Goal: Task Accomplishment & Management: Use online tool/utility

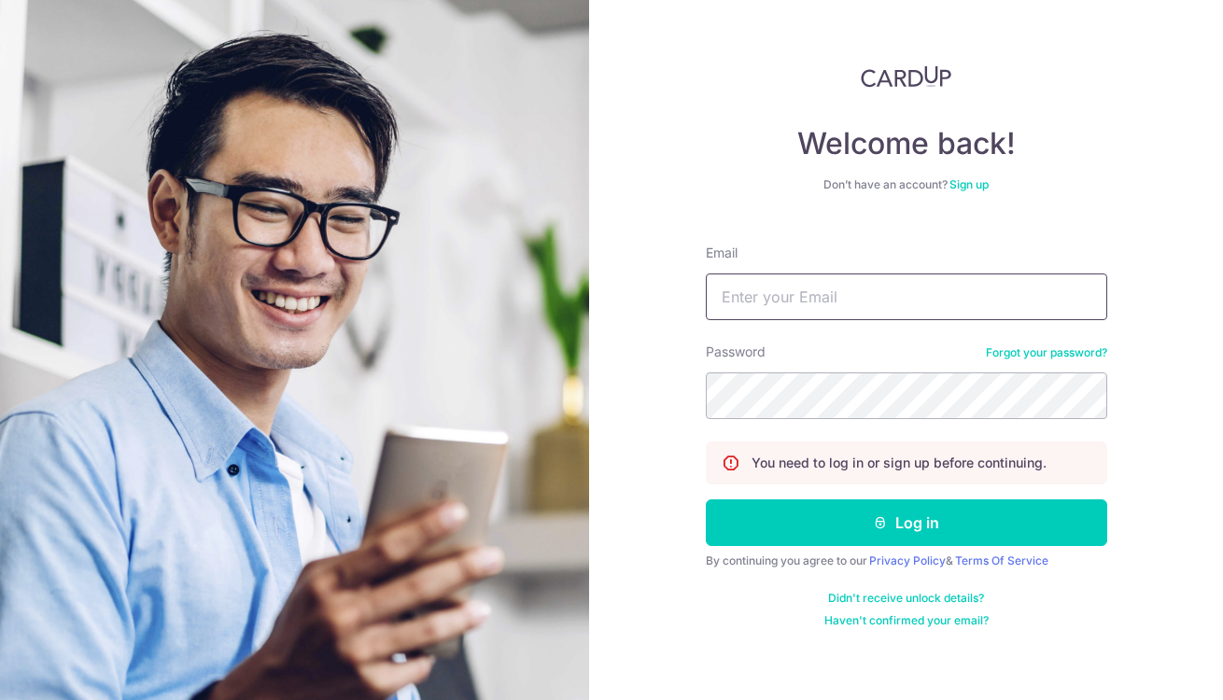
click at [716, 292] on input "Email" at bounding box center [906, 296] width 401 height 47
type input "valeriewong_1230@yahoo.com"
click at [896, 524] on button "Log in" at bounding box center [906, 522] width 401 height 47
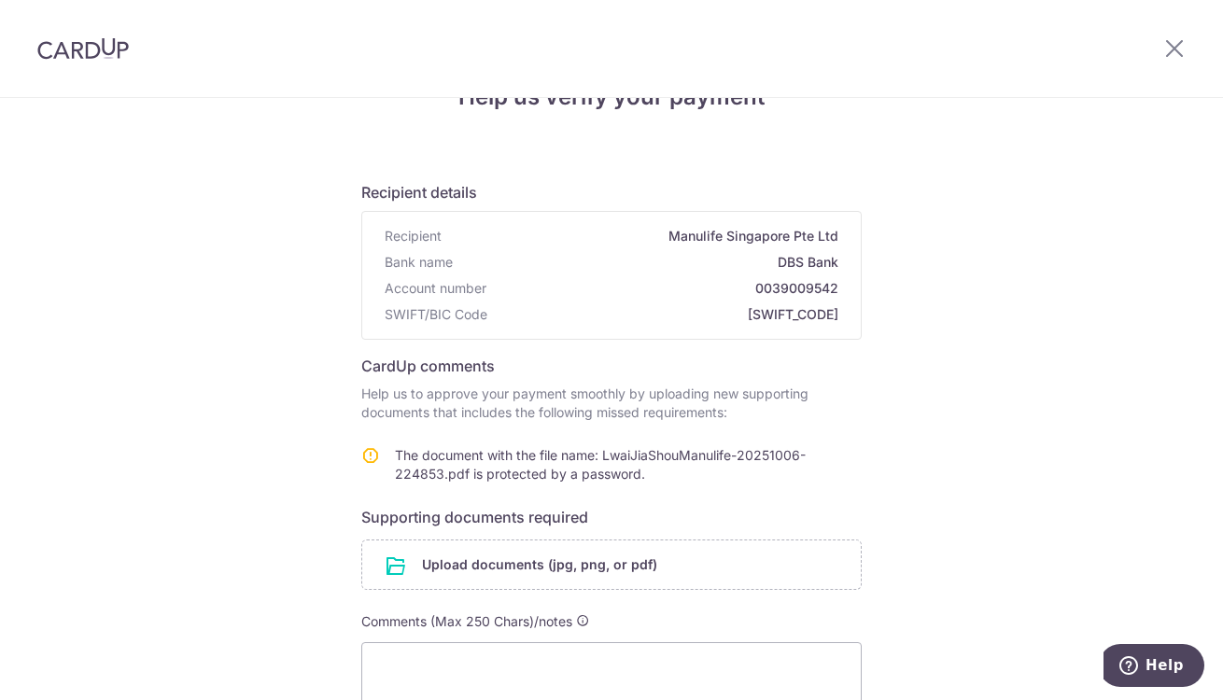
scroll to position [111, 0]
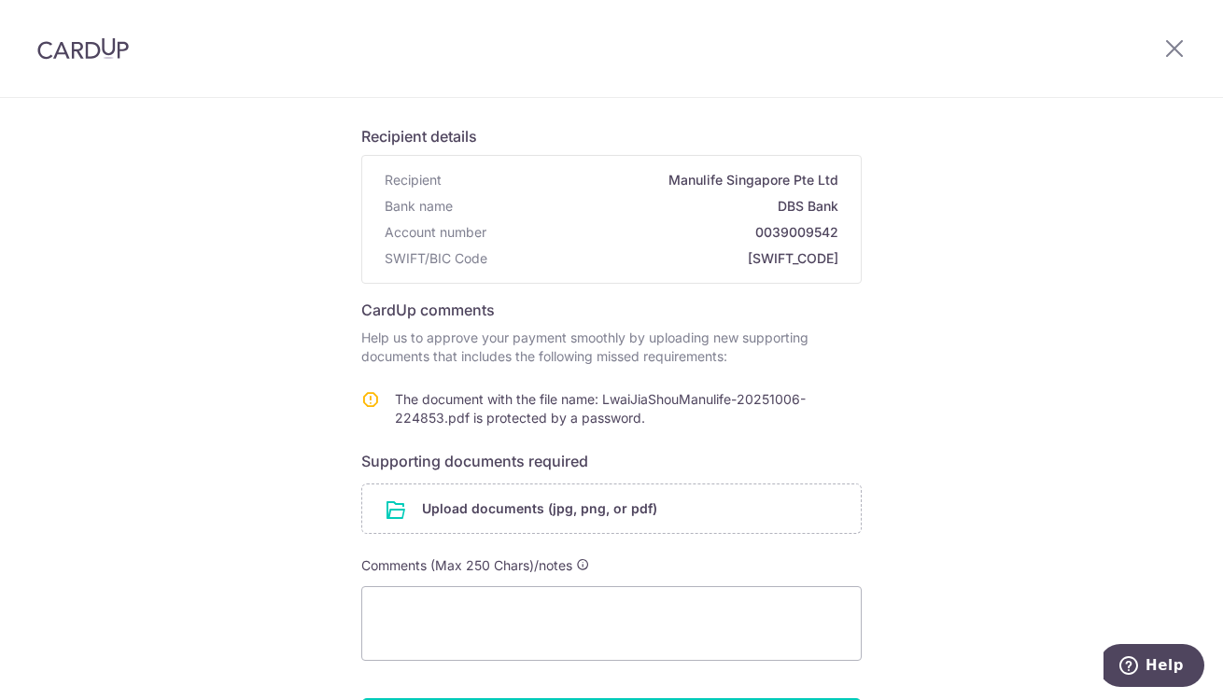
click at [532, 507] on input "file" at bounding box center [611, 508] width 498 height 49
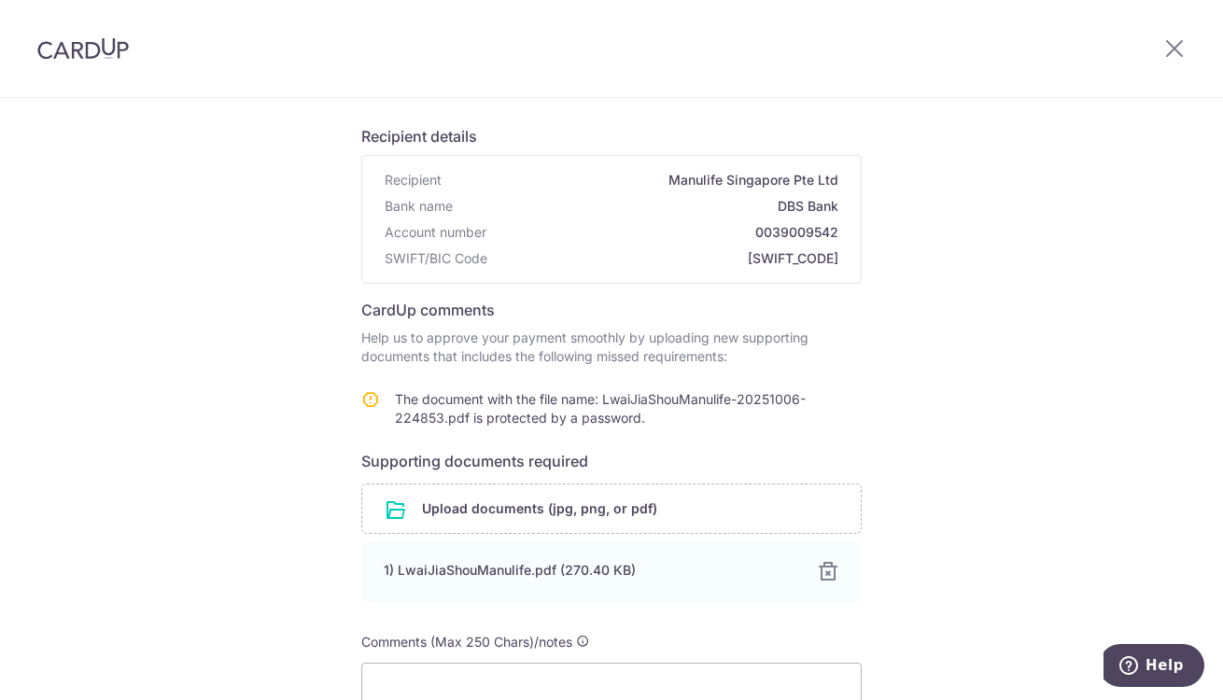
click at [557, 512] on input "file" at bounding box center [611, 508] width 498 height 49
click at [818, 641] on div at bounding box center [828, 641] width 22 height 22
click at [427, 569] on div "1) LwaiJiaShou.pdf (82.32 KB)" at bounding box center [589, 570] width 411 height 19
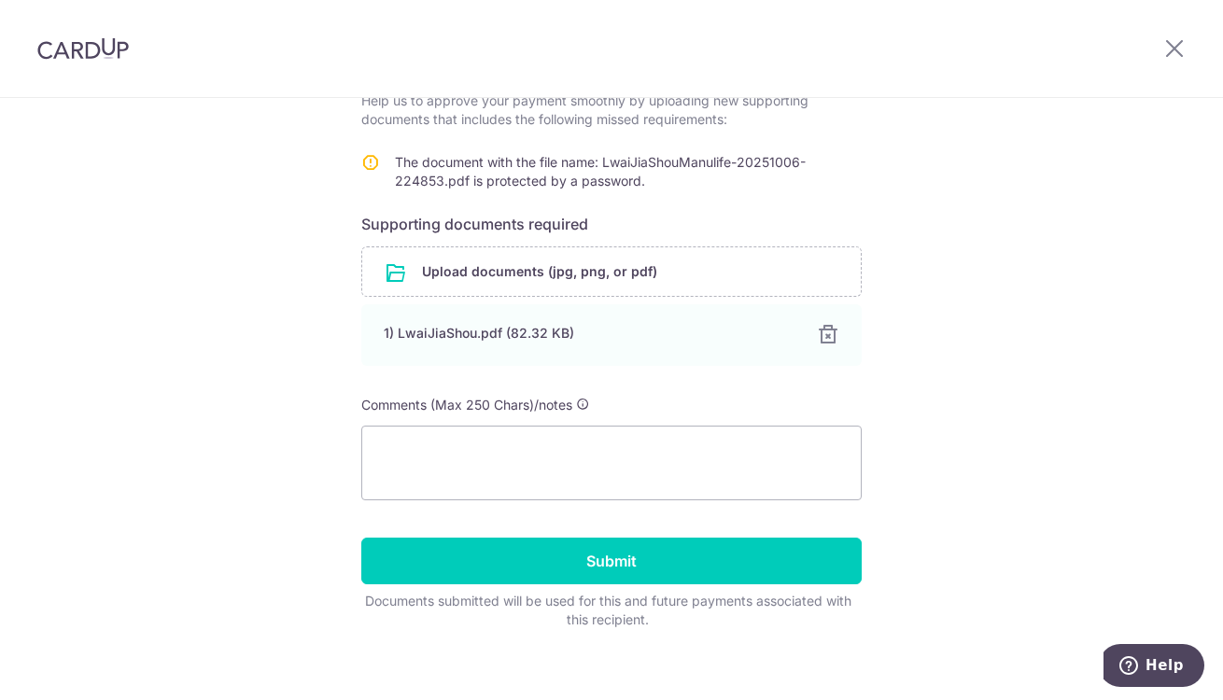
scroll to position [364, 0]
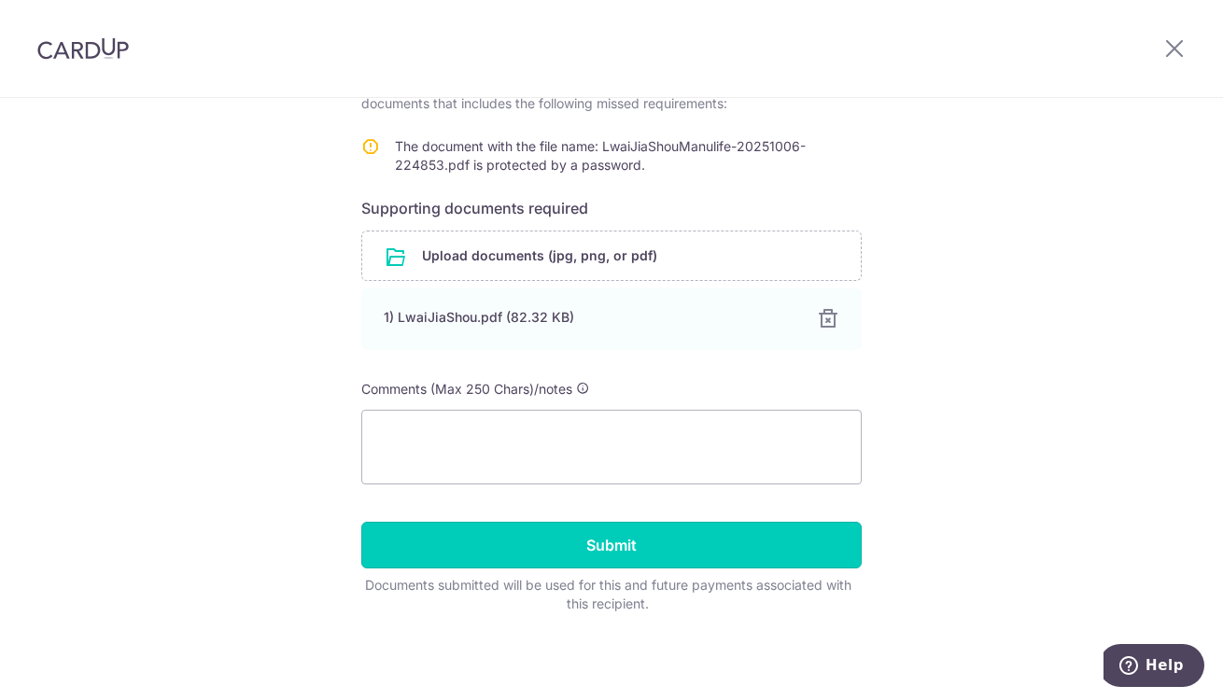
click at [605, 544] on input "Submit" at bounding box center [611, 545] width 500 height 47
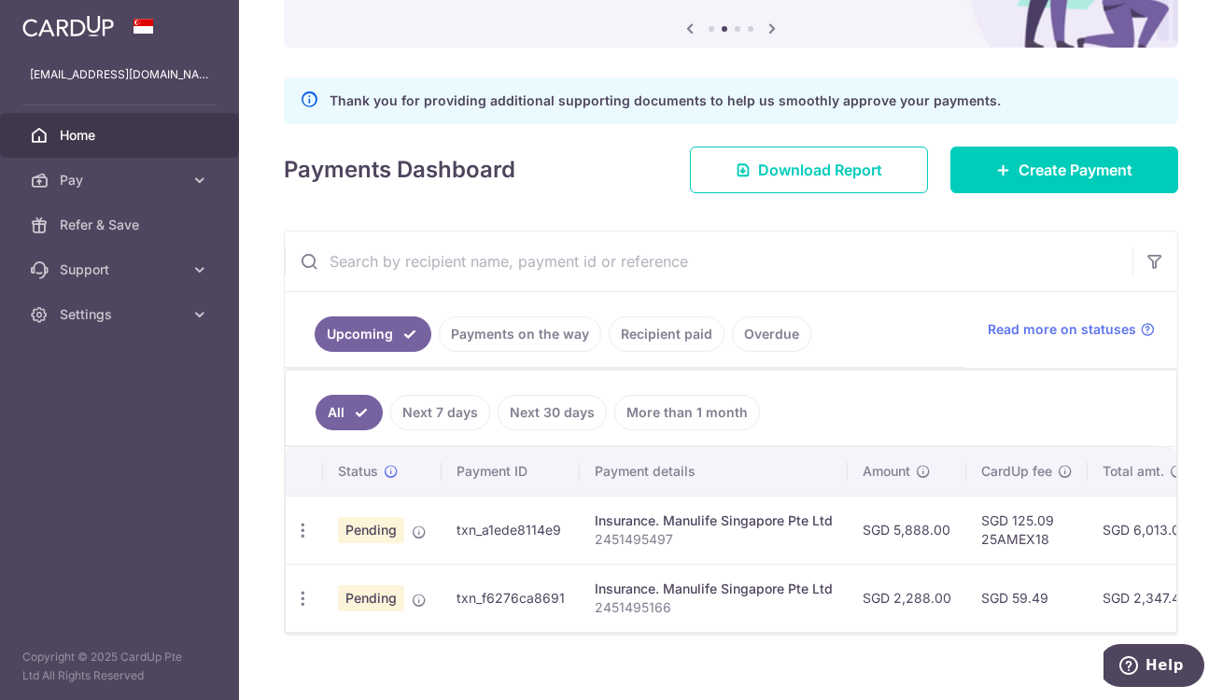
scroll to position [221, 0]
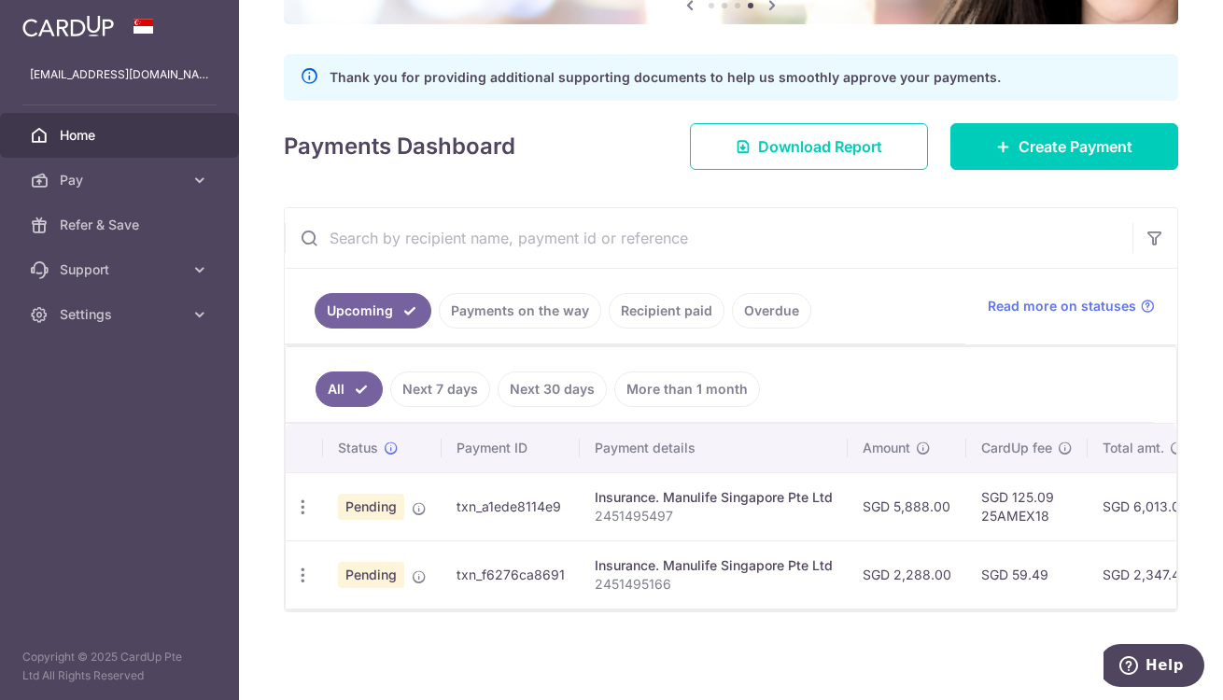
click at [671, 299] on link "Recipient paid" at bounding box center [666, 310] width 116 height 35
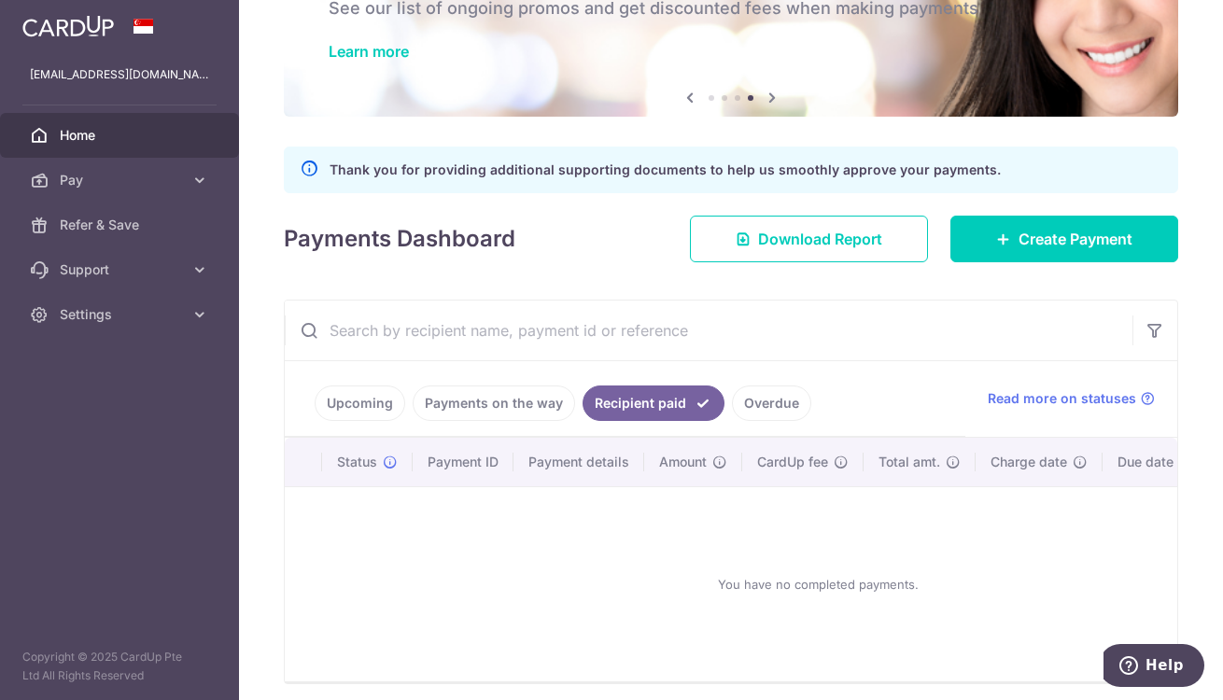
click at [496, 404] on link "Payments on the way" at bounding box center [493, 402] width 162 height 35
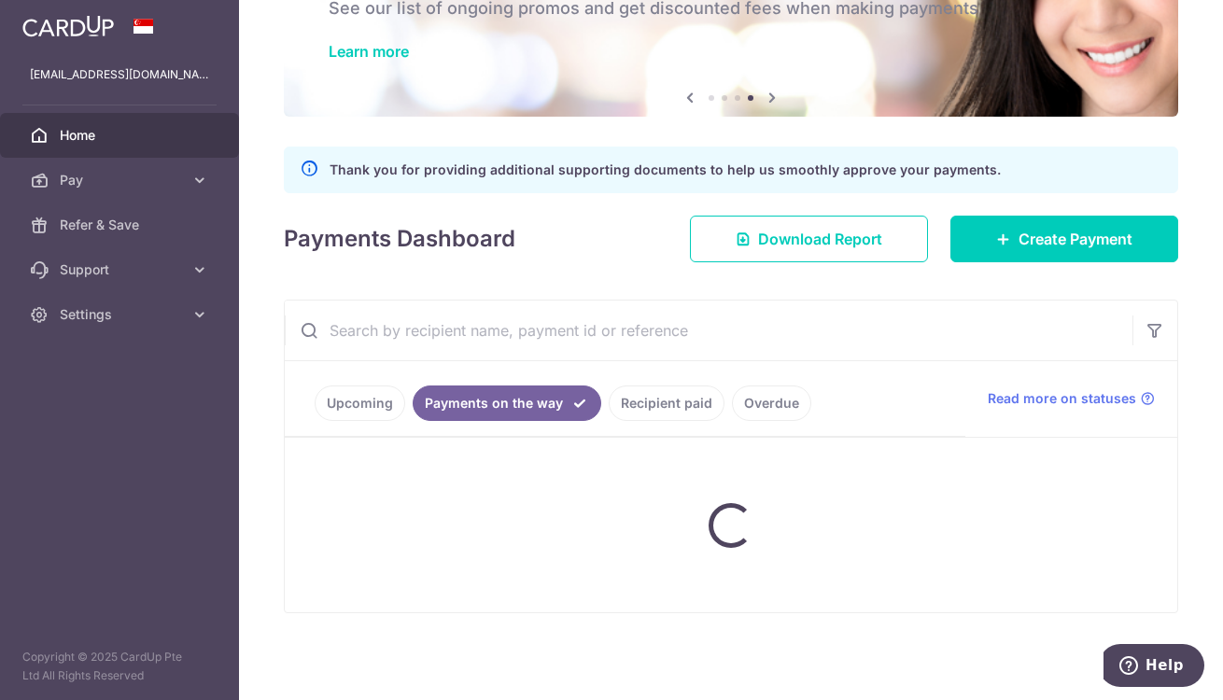
scroll to position [75, 0]
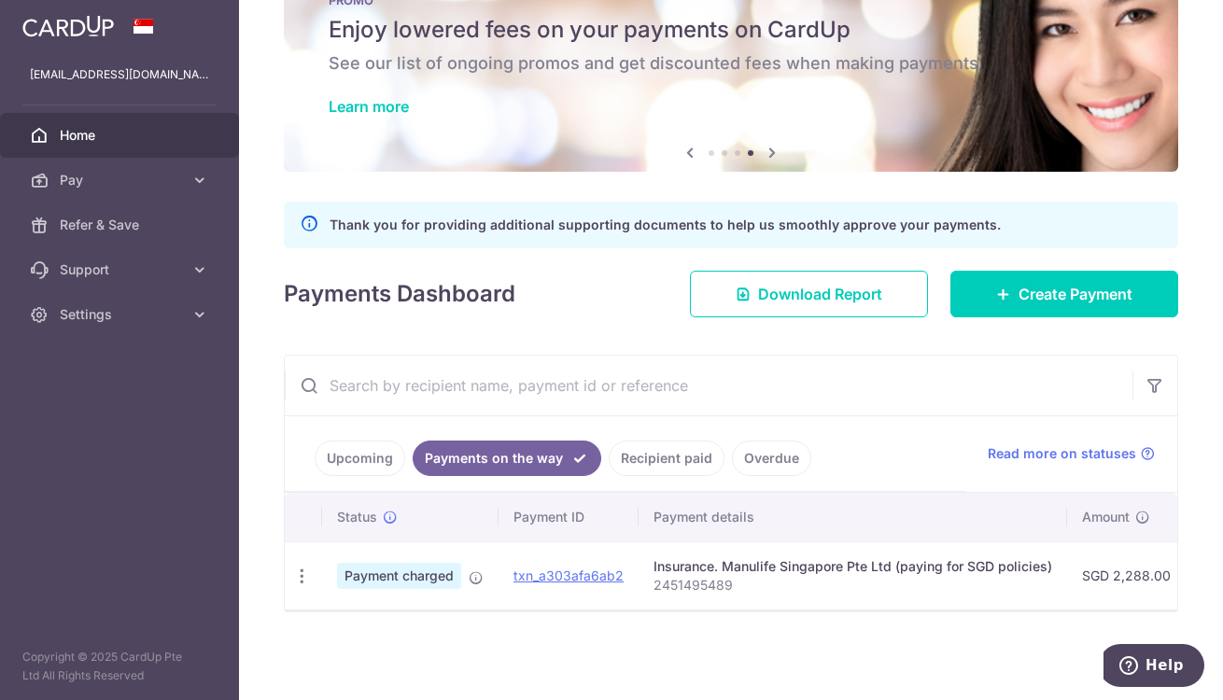
click at [55, 180] on link "Pay" at bounding box center [119, 180] width 239 height 45
